Goal: Task Accomplishment & Management: Manage account settings

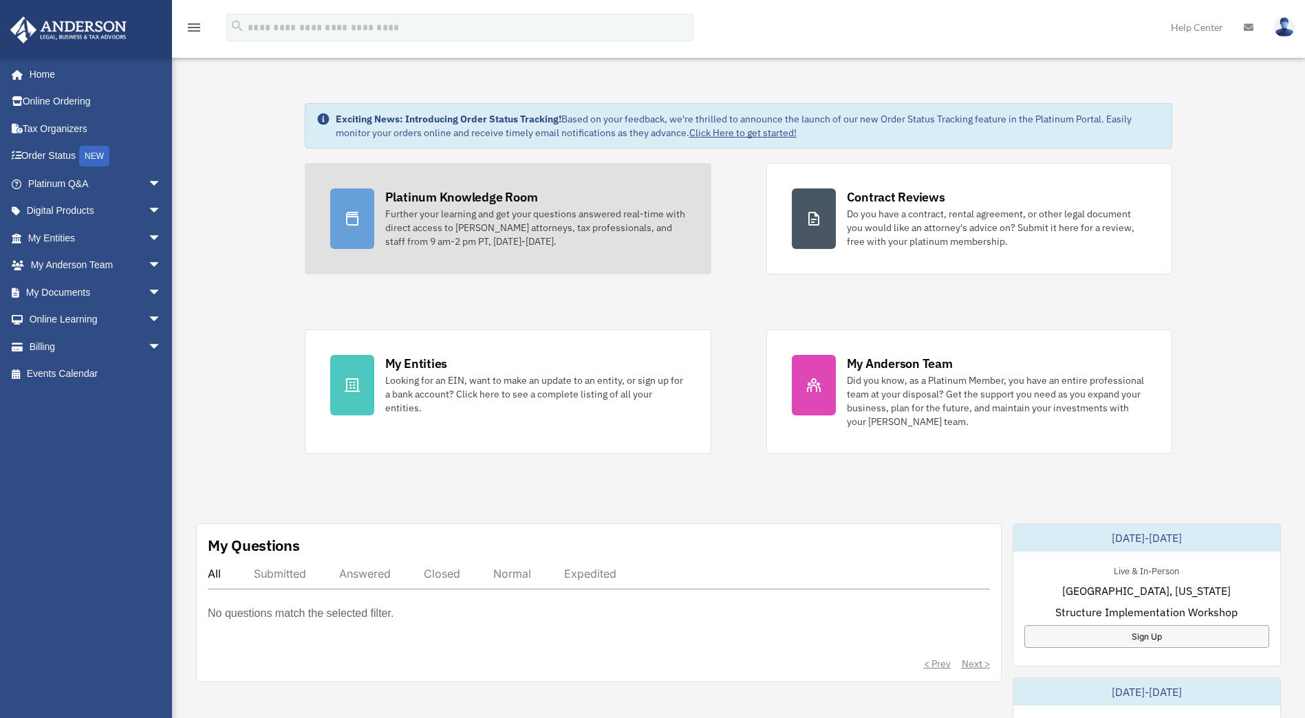
click at [470, 208] on div "Further your learning and get your questions answered real-time with direct acc…" at bounding box center [535, 227] width 301 height 41
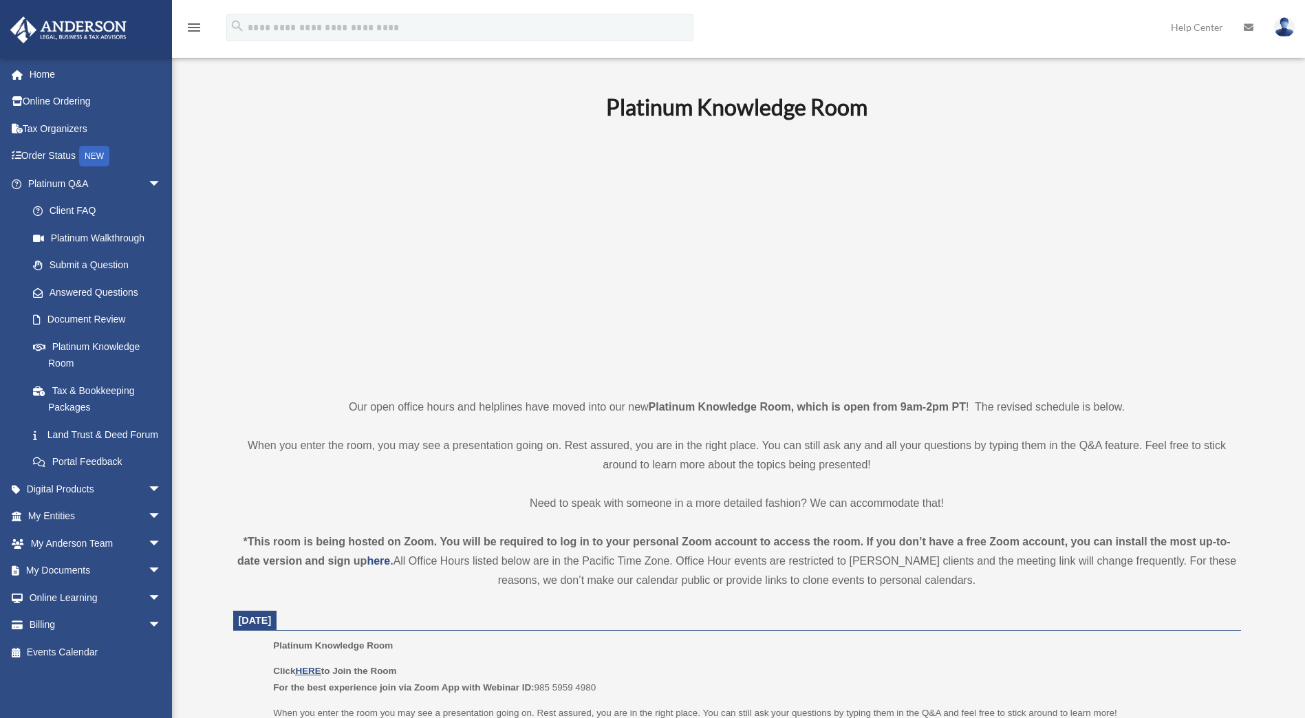
click at [1289, 28] on img at bounding box center [1284, 27] width 21 height 20
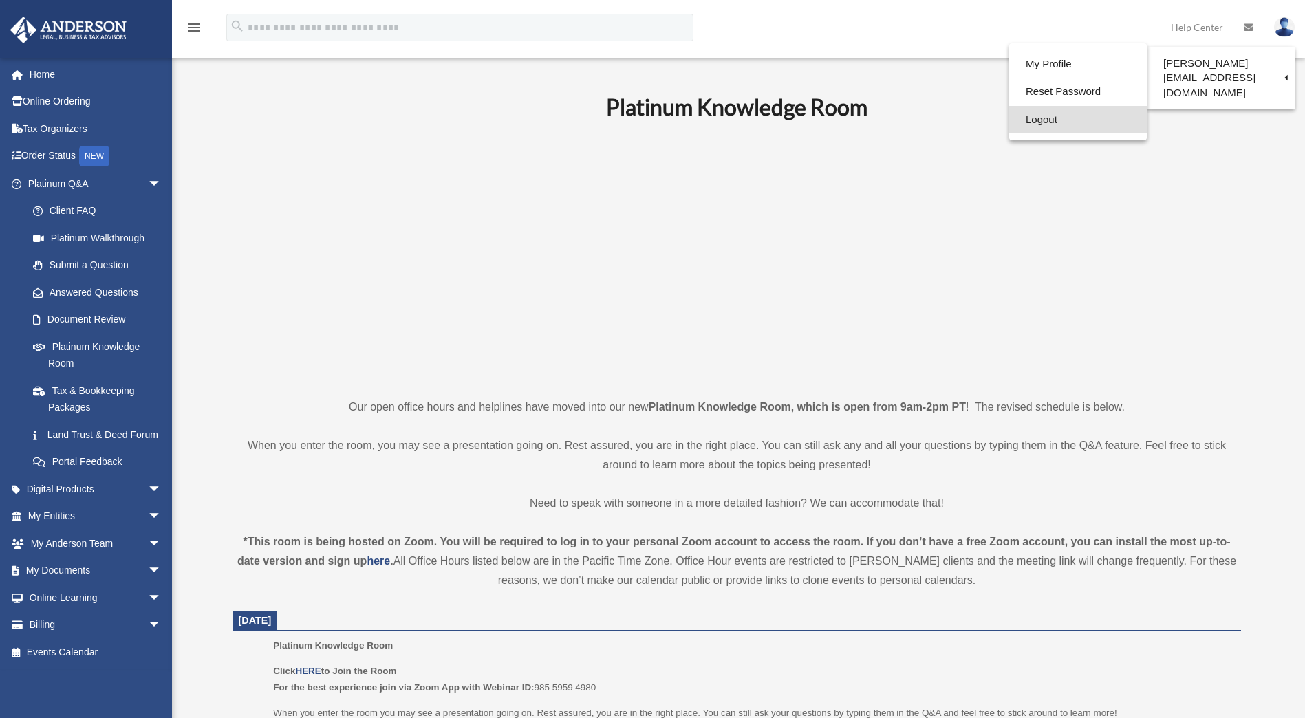
click at [1033, 119] on link "Logout" at bounding box center [1078, 120] width 138 height 28
